Goal: Go to known website: Access a specific website the user already knows

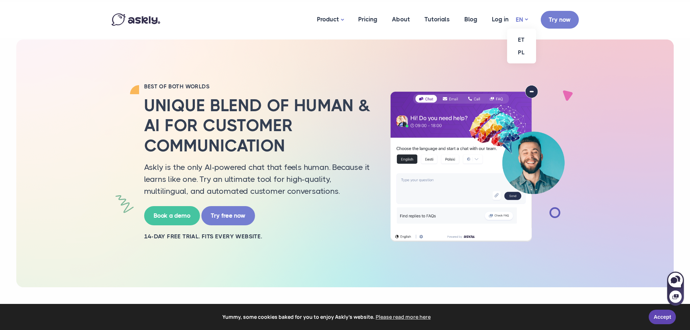
click at [521, 19] on link "EN" at bounding box center [522, 19] width 12 height 11
click at [521, 39] on link "ET" at bounding box center [521, 39] width 29 height 13
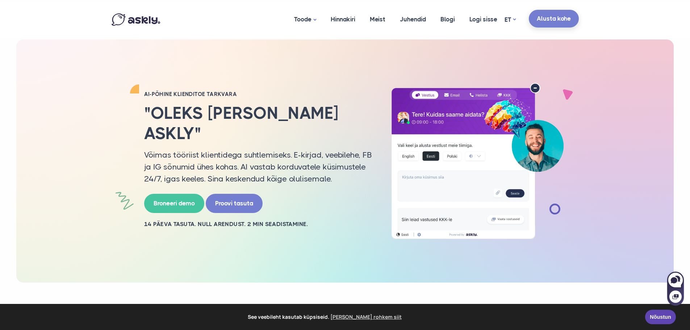
click at [561, 16] on link "Alusta kohe" at bounding box center [554, 19] width 50 height 18
drag, startPoint x: 482, startPoint y: 20, endPoint x: 486, endPoint y: 19, distance: 3.8
click at [482, 20] on link "Logi sisse" at bounding box center [483, 19] width 42 height 35
